Goal: Task Accomplishment & Management: Manage account settings

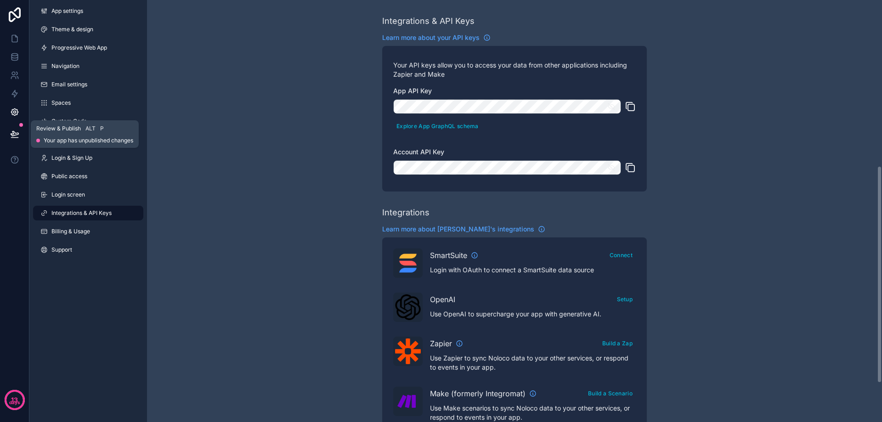
scroll to position [322, 0]
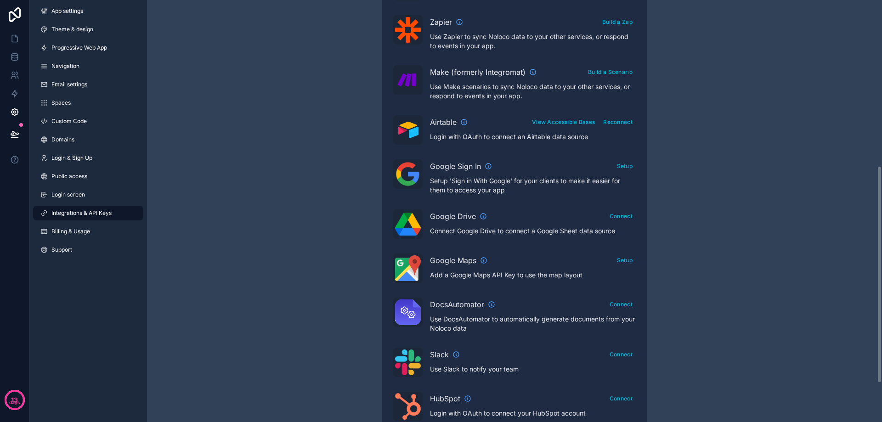
click at [334, 213] on div "Integrations & API Keys Learn more about your API keys Your API keys allow you …" at bounding box center [514, 87] width 735 height 819
click at [15, 57] on icon at bounding box center [14, 56] width 9 height 9
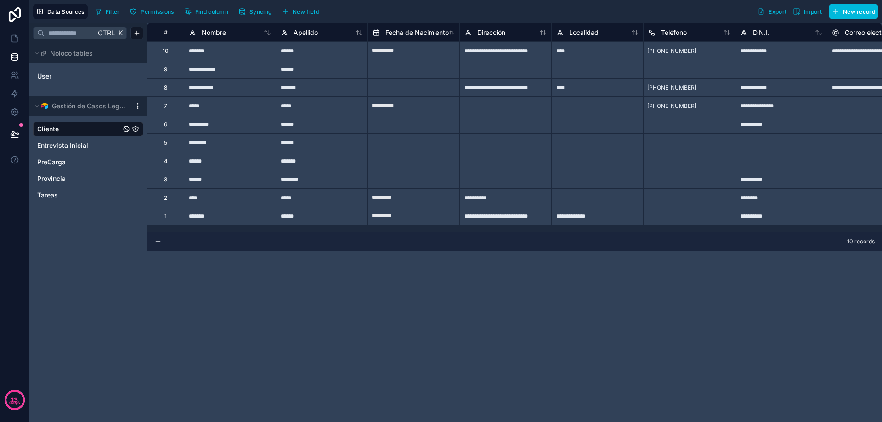
click at [252, 9] on span "Syncing" at bounding box center [260, 11] width 22 height 7
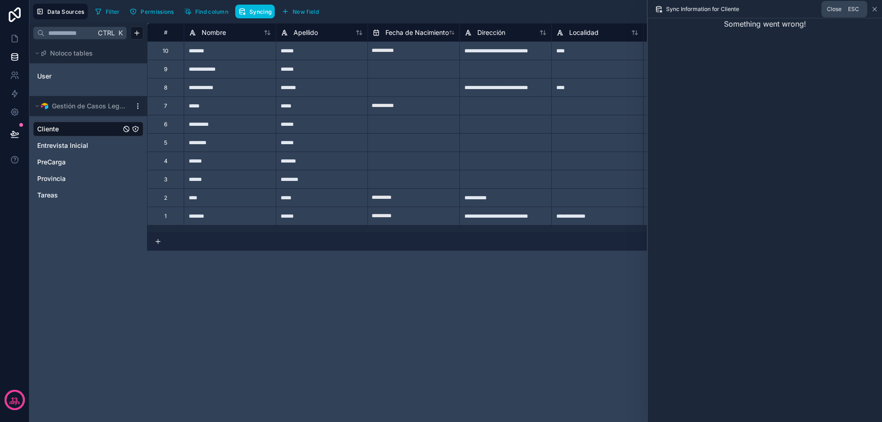
click at [874, 9] on icon at bounding box center [875, 9] width 4 height 4
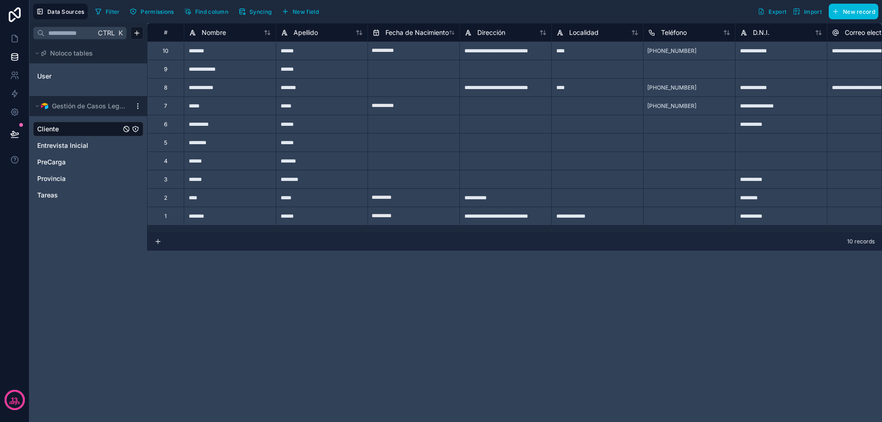
click at [475, 320] on div "**********" at bounding box center [514, 222] width 735 height 399
click at [46, 129] on span "Cliente" at bounding box center [48, 128] width 22 height 9
click at [242, 333] on div "**********" at bounding box center [514, 222] width 735 height 399
click at [16, 57] on icon at bounding box center [14, 56] width 9 height 9
click at [11, 35] on icon at bounding box center [14, 38] width 9 height 9
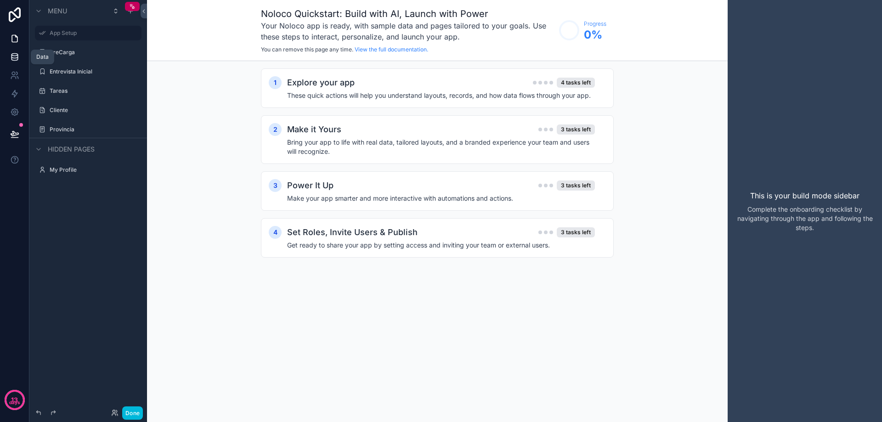
click at [13, 57] on icon at bounding box center [14, 56] width 9 height 9
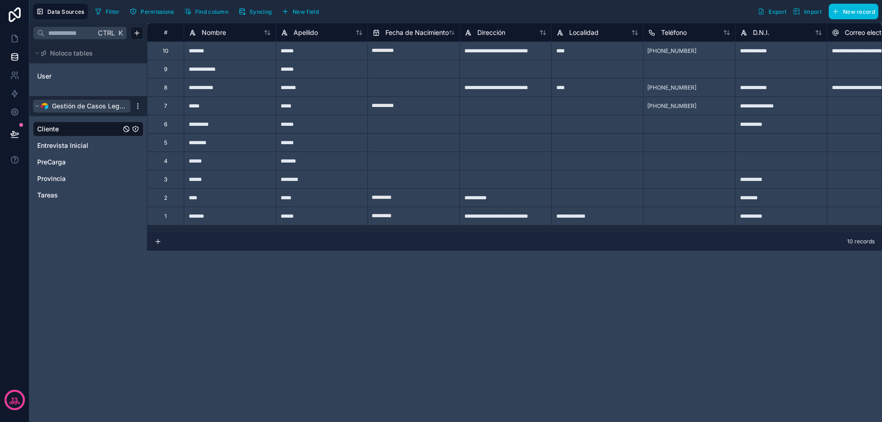
click at [96, 107] on span "Gestión de Casos Legales" at bounding box center [89, 106] width 74 height 9
click at [256, 11] on span "Syncing" at bounding box center [260, 11] width 22 height 7
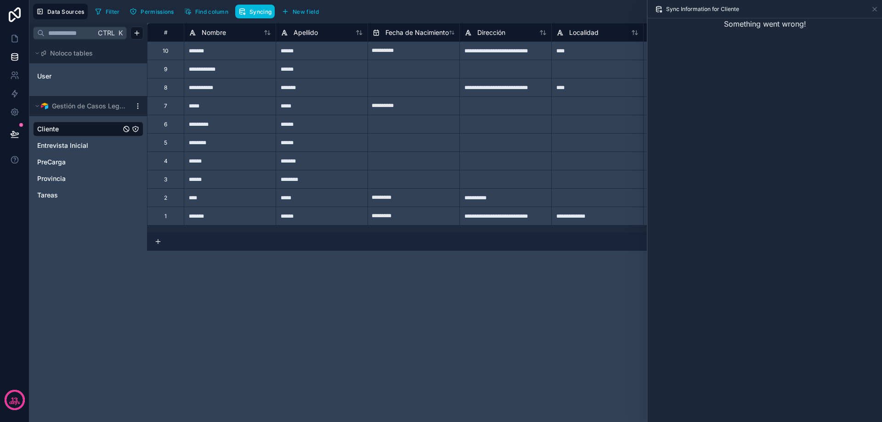
click at [685, 8] on span "Sync Information for Cliente" at bounding box center [702, 9] width 73 height 7
drag, startPoint x: 708, startPoint y: 8, endPoint x: 752, endPoint y: 8, distance: 43.6
click at [752, 8] on div "Sync Information for Cliente" at bounding box center [764, 9] width 227 height 18
click at [873, 9] on icon at bounding box center [874, 9] width 7 height 7
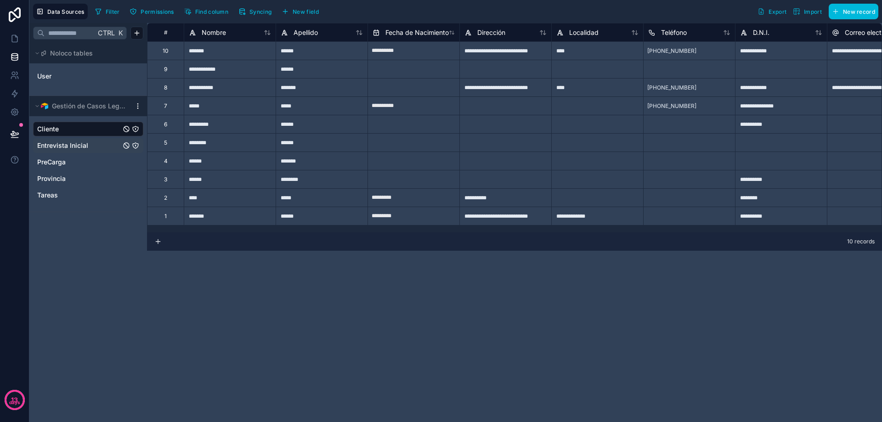
click at [74, 143] on span "Entrevista Inicial" at bounding box center [62, 145] width 51 height 9
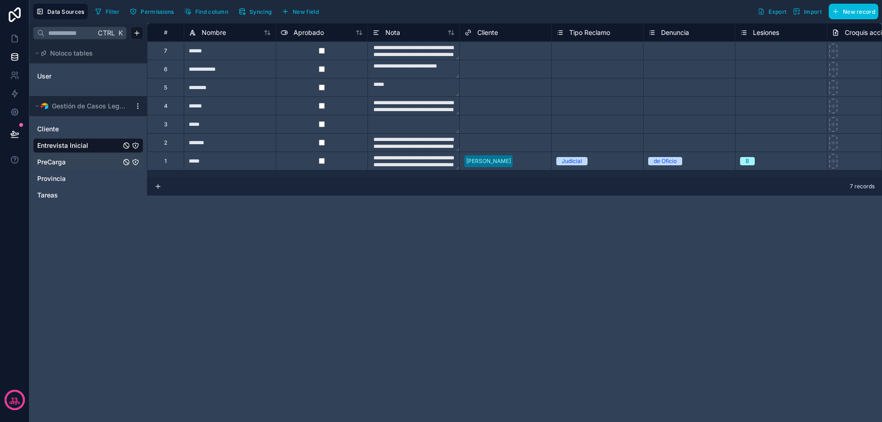
click at [57, 158] on span "PreCarga" at bounding box center [51, 162] width 28 height 9
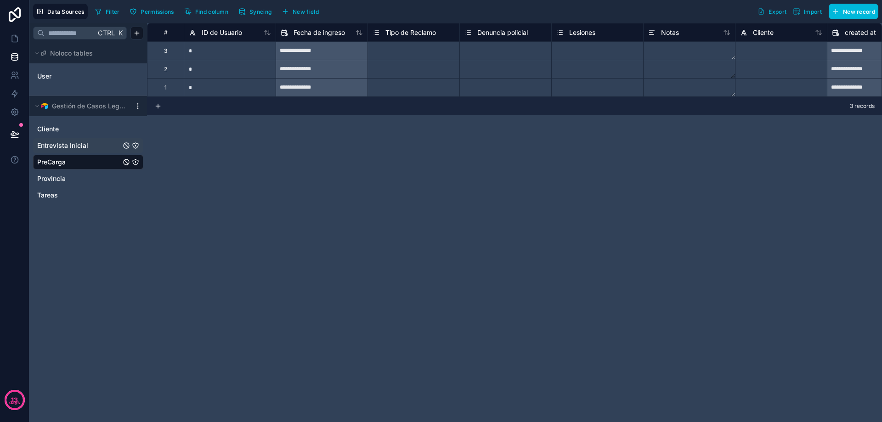
click at [63, 149] on span "Entrevista Inicial" at bounding box center [62, 145] width 51 height 9
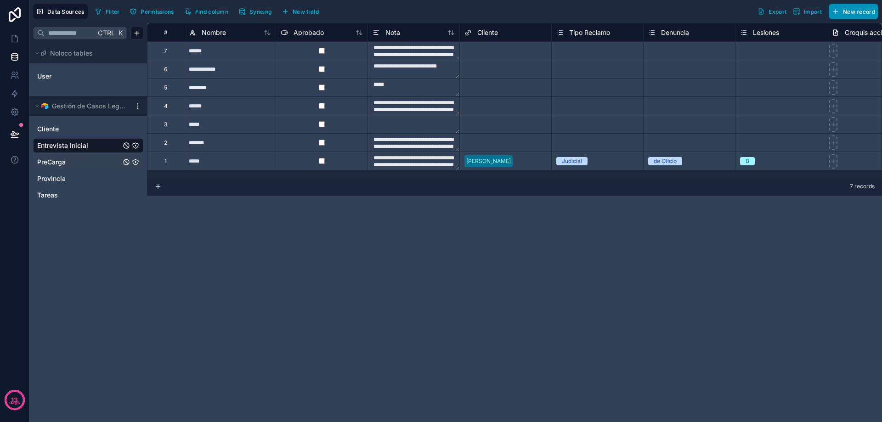
click at [864, 12] on span "New record" at bounding box center [859, 11] width 32 height 7
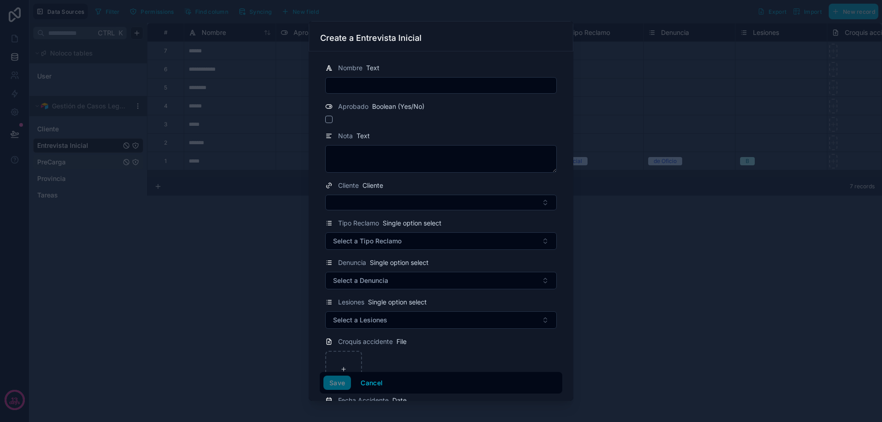
click at [235, 277] on div at bounding box center [441, 211] width 882 height 422
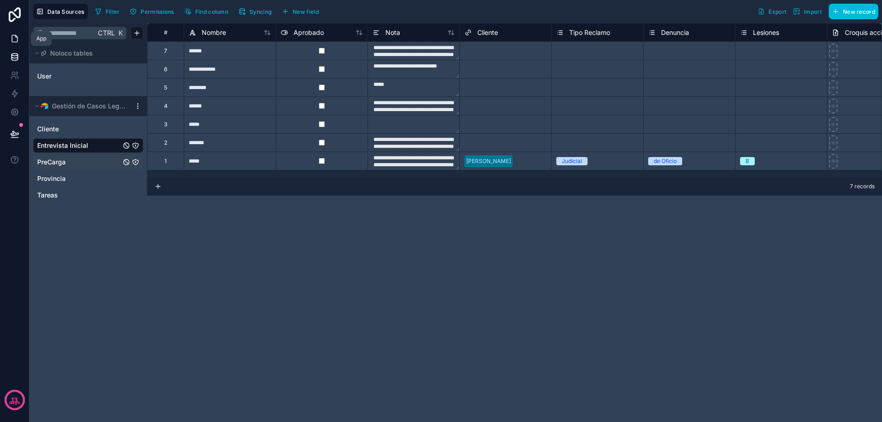
click at [16, 37] on icon at bounding box center [16, 36] width 2 height 2
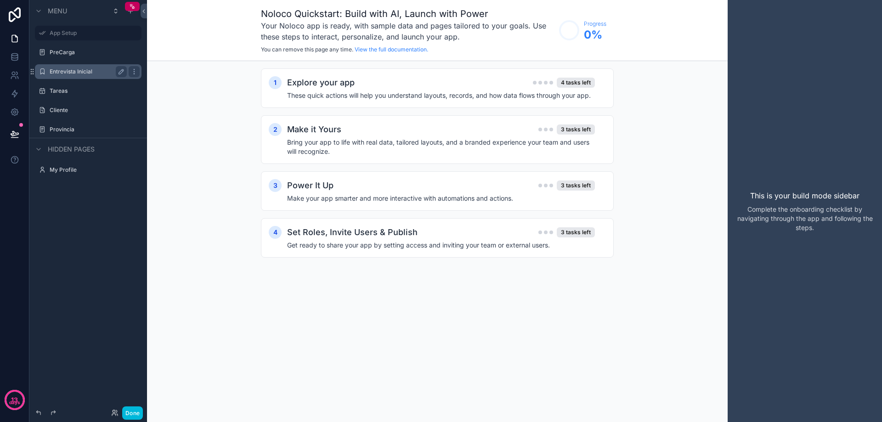
click at [67, 68] on label "Entrevista Inicial" at bounding box center [87, 71] width 74 height 7
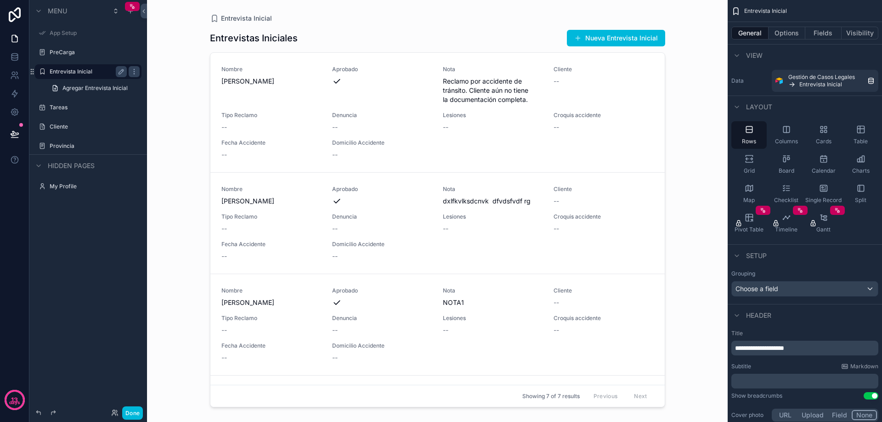
click at [355, 108] on div "scrollable content" at bounding box center [438, 205] width 470 height 411
click at [355, 108] on div "Nombre [PERSON_NAME] Nota Reclamo por accidente de [PERSON_NAME]. Cliente aún n…" at bounding box center [437, 113] width 432 height 94
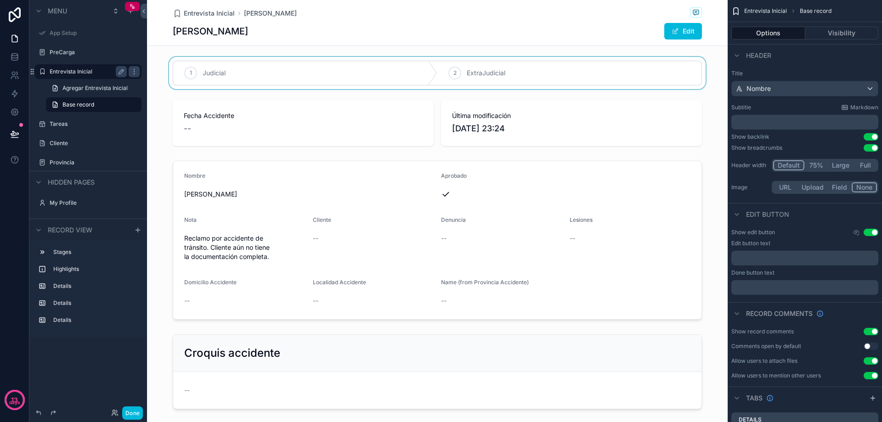
drag, startPoint x: 305, startPoint y: 64, endPoint x: 309, endPoint y: 74, distance: 10.5
click at [309, 74] on div "scrollable content" at bounding box center [437, 73] width 581 height 32
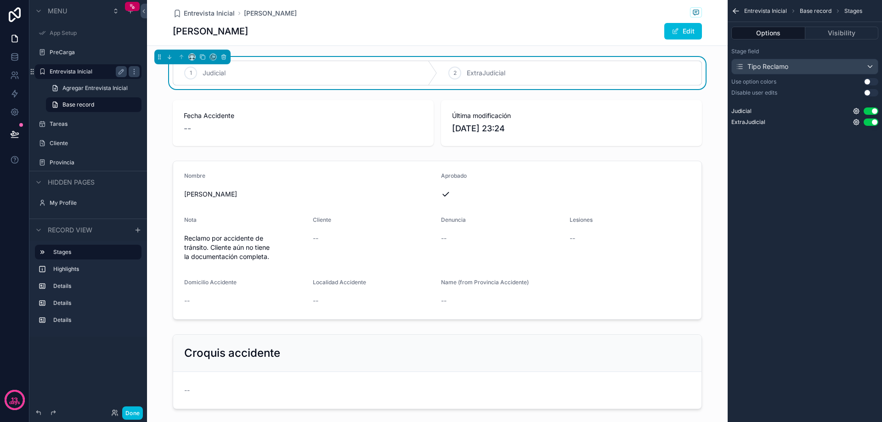
click at [789, 147] on div "Entrevista Inicial Base record Stages Options Visibility Stage field Tipo Recla…" at bounding box center [805, 74] width 154 height 148
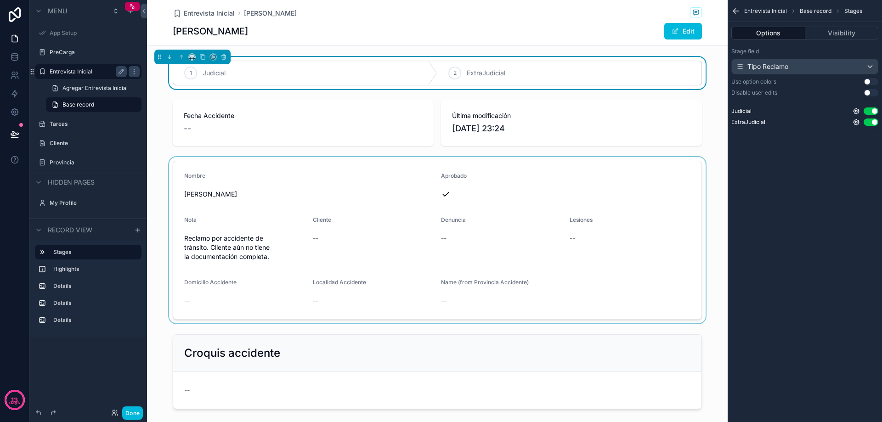
click at [216, 250] on div "scrollable content" at bounding box center [437, 240] width 581 height 166
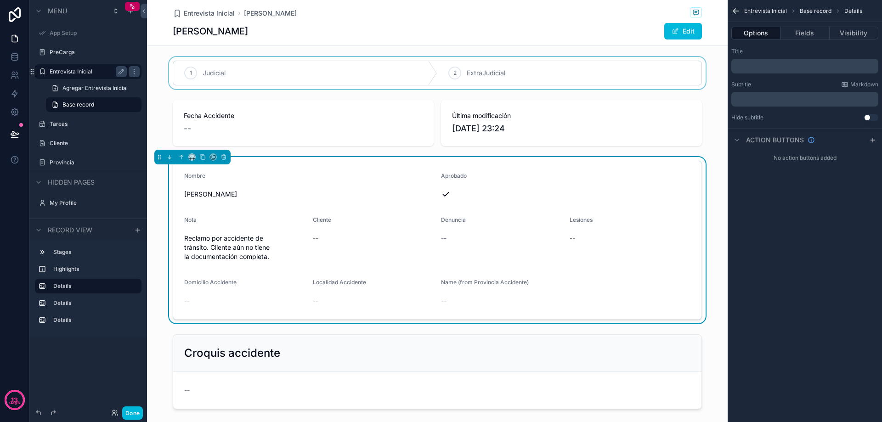
click at [280, 69] on div "scrollable content" at bounding box center [437, 73] width 581 height 32
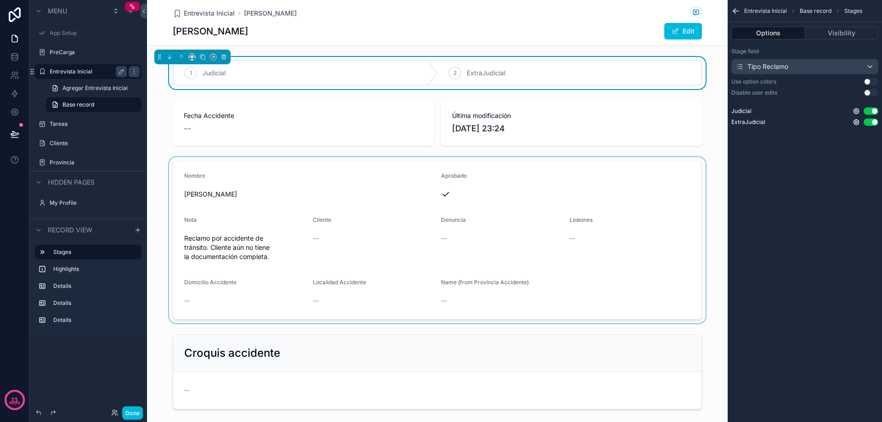
click at [831, 28] on button "Visibility" at bounding box center [842, 33] width 74 height 13
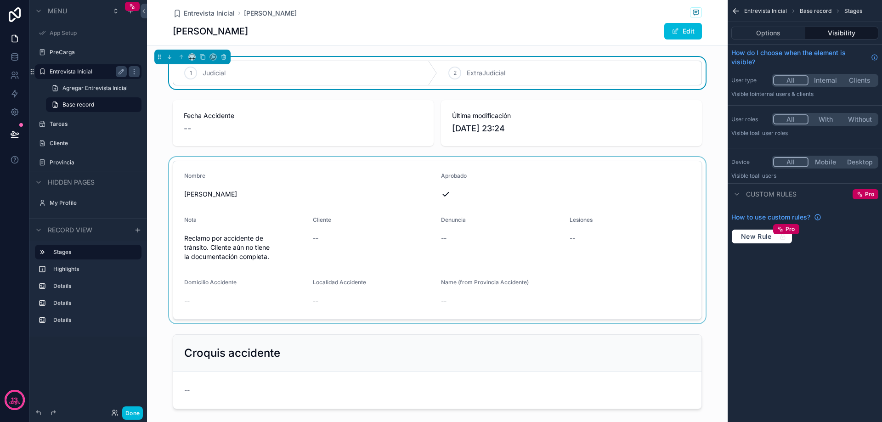
click at [445, 34] on div "[PERSON_NAME] Edit" at bounding box center [437, 31] width 529 height 17
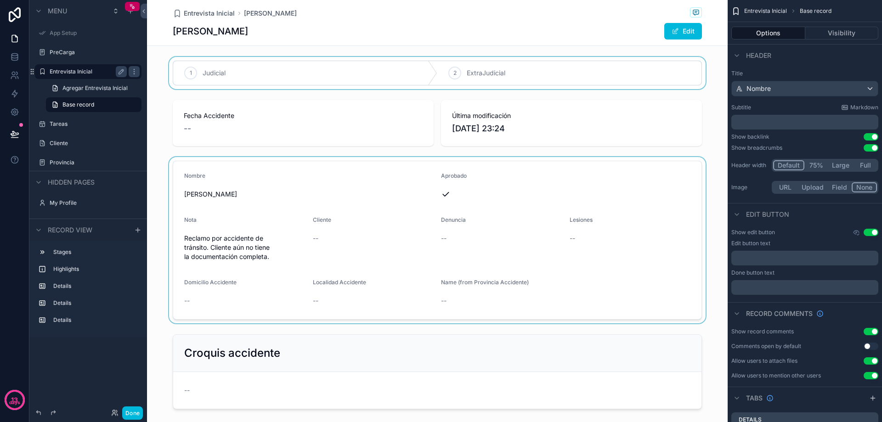
click at [713, 58] on div "scrollable content" at bounding box center [437, 73] width 581 height 32
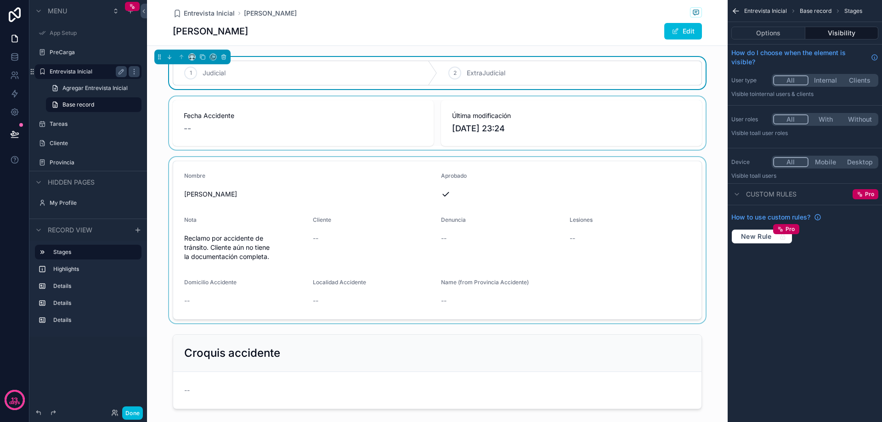
click at [715, 102] on div "scrollable content" at bounding box center [437, 122] width 581 height 53
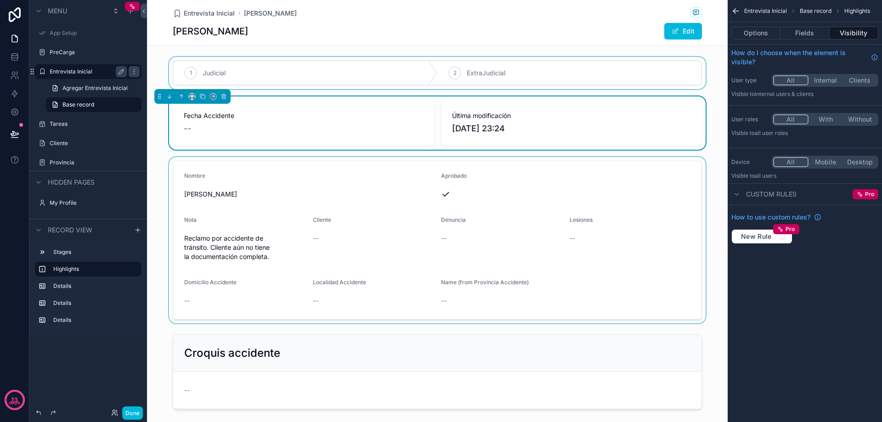
click at [161, 155] on div "1 Judicial 2 ExtraJudicial Fecha Accidente -- Última modificación [DATE] 23:24 …" at bounding box center [437, 309] width 581 height 504
click at [216, 200] on div "scrollable content" at bounding box center [437, 240] width 581 height 166
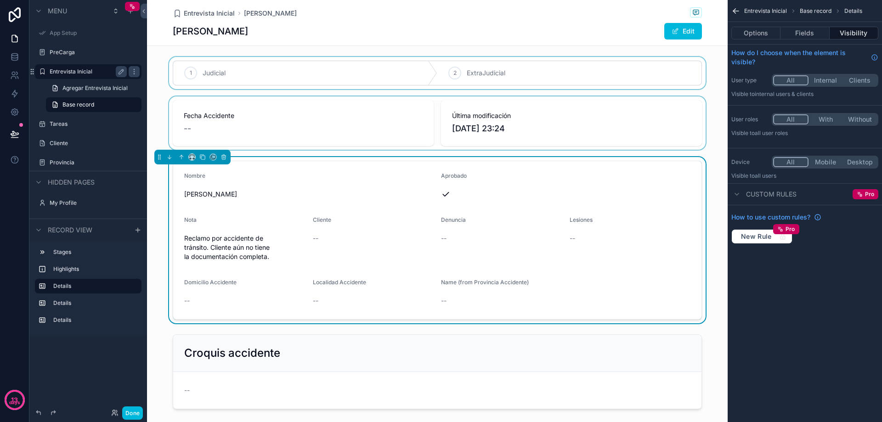
click at [576, 238] on div "--" at bounding box center [630, 238] width 121 height 9
click at [812, 33] on button "Fields" at bounding box center [805, 33] width 49 height 13
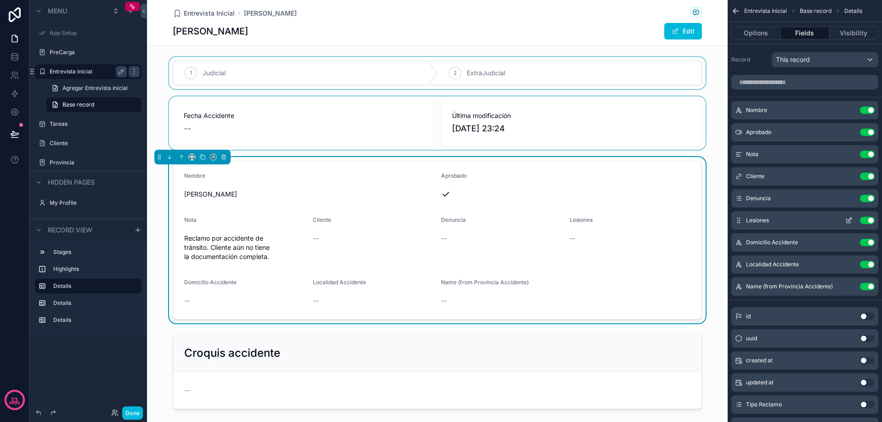
click at [867, 220] on button "Use setting" at bounding box center [867, 220] width 15 height 7
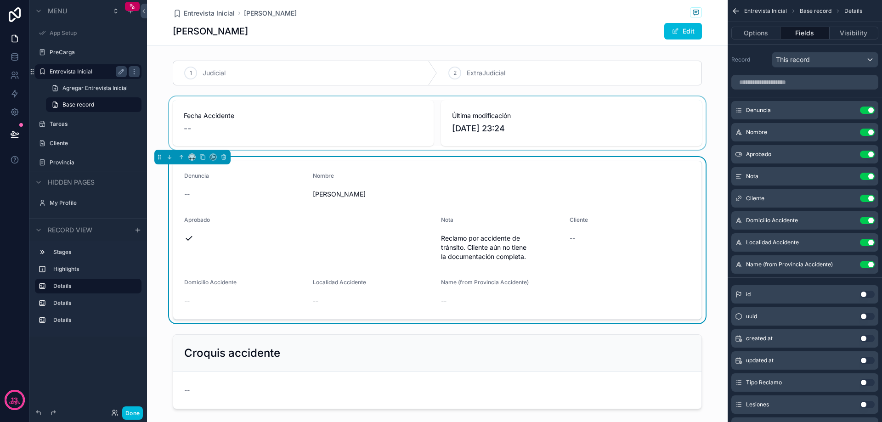
click at [560, 128] on div "scrollable content" at bounding box center [437, 122] width 581 height 53
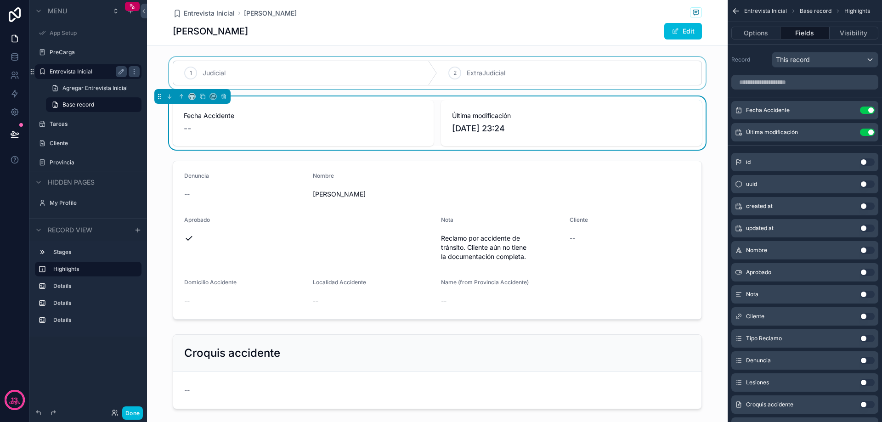
click at [347, 70] on div "scrollable content" at bounding box center [437, 73] width 581 height 32
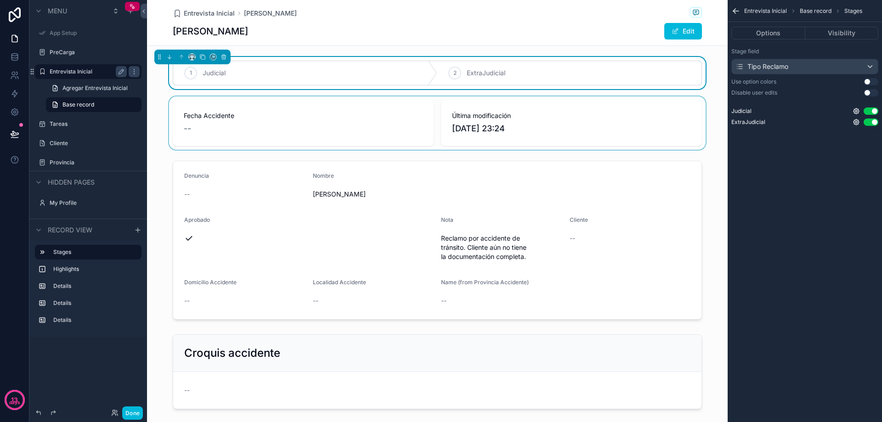
click at [797, 46] on div "Stage field Tipo Reclamo Use option colors Use setting Disable user edits Use s…" at bounding box center [805, 88] width 154 height 89
click at [763, 34] on button "Options" at bounding box center [768, 33] width 74 height 13
click at [830, 30] on button "Visibility" at bounding box center [842, 33] width 74 height 13
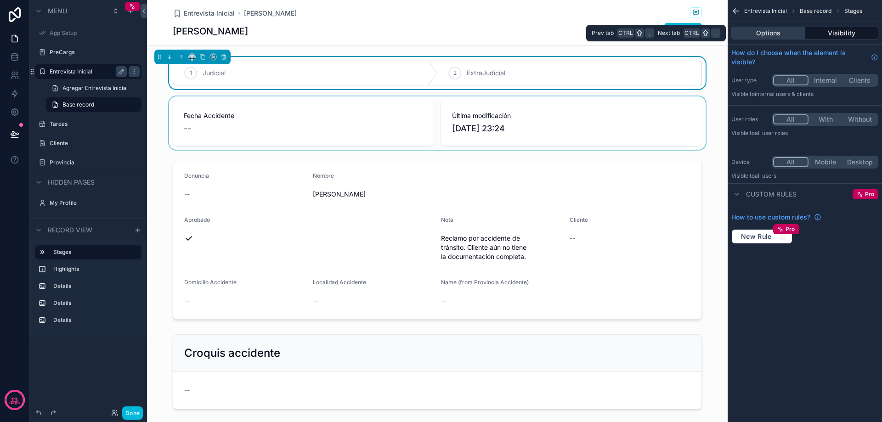
click at [761, 31] on button "Options" at bounding box center [768, 33] width 74 height 13
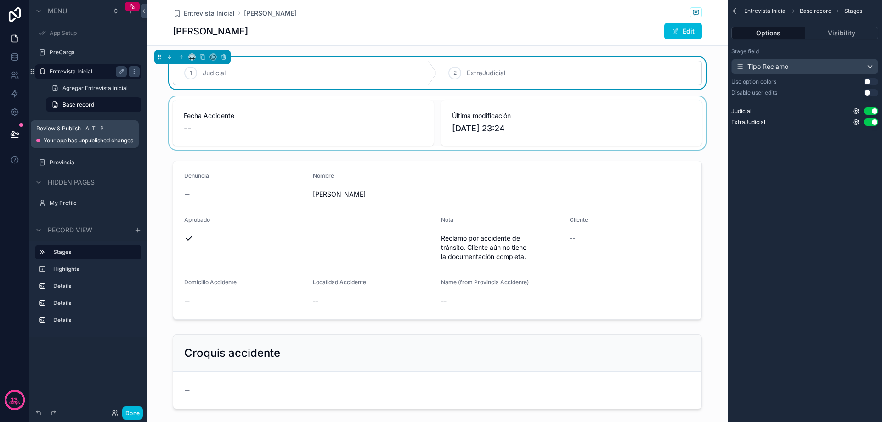
click at [15, 135] on icon at bounding box center [14, 134] width 9 height 9
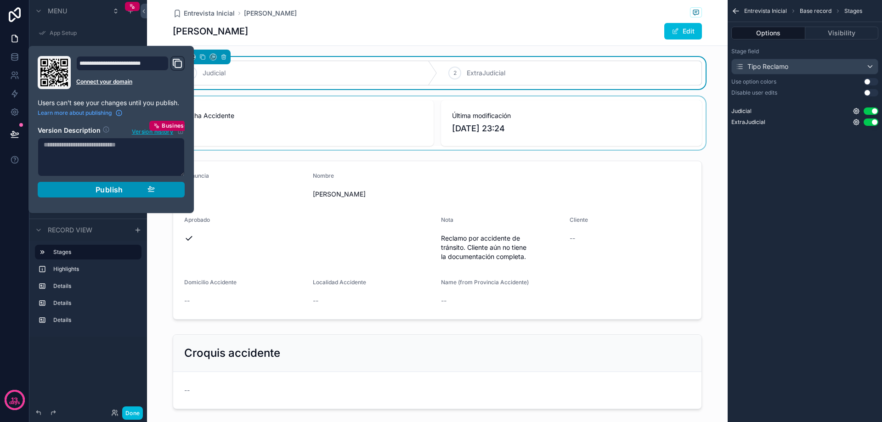
click at [105, 191] on span "Publish" at bounding box center [110, 189] width 28 height 9
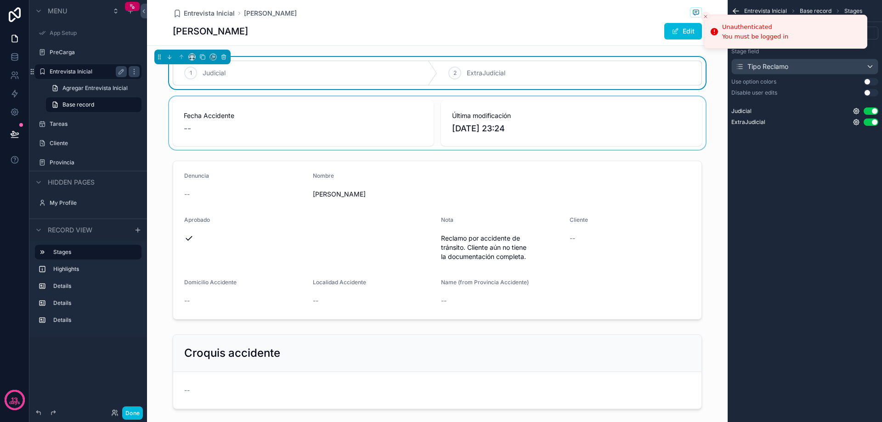
click at [737, 35] on div "You must be logged in" at bounding box center [755, 37] width 66 height 8
